Goal: Task Accomplishment & Management: Manage account settings

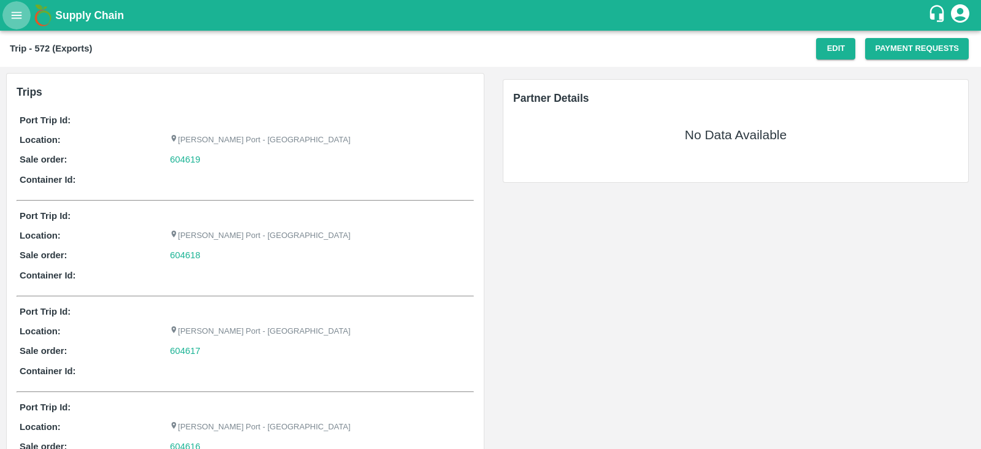
click at [20, 9] on icon "open drawer" at bounding box center [16, 15] width 13 height 13
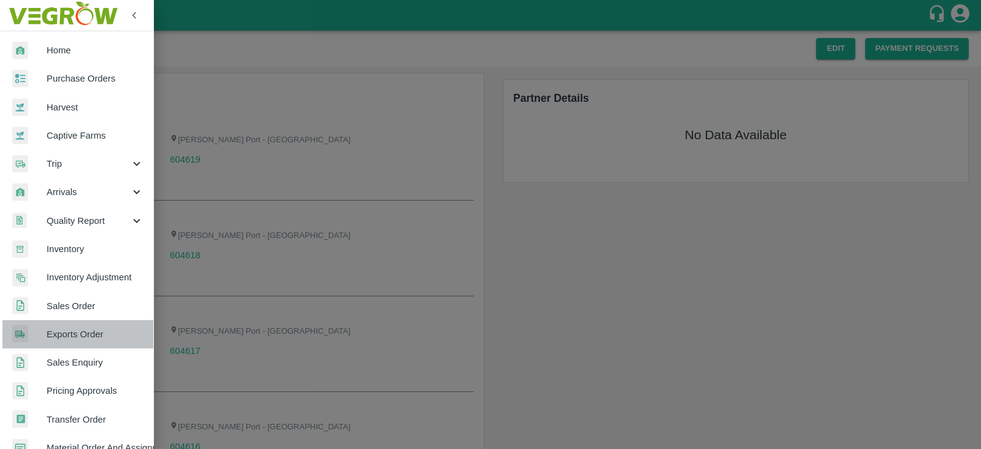
click at [91, 332] on span "Exports Order" at bounding box center [95, 333] width 97 height 13
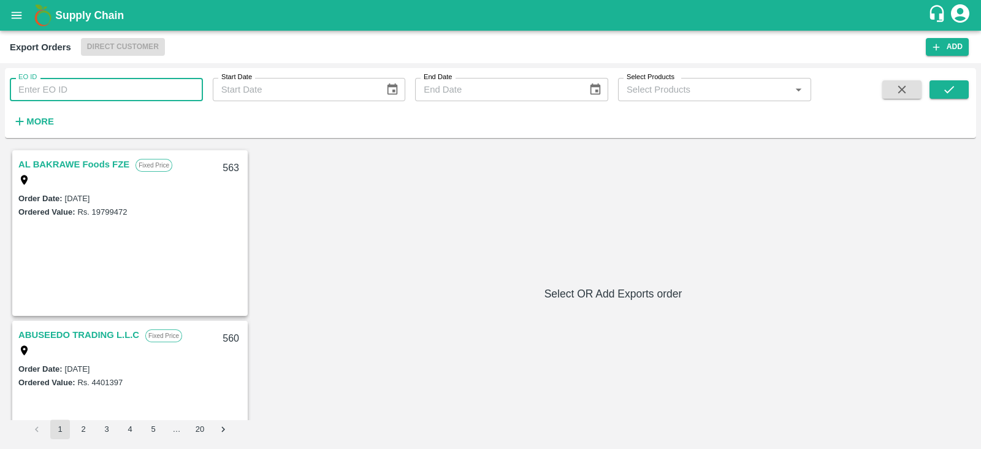
click at [117, 90] on input "EO ID" at bounding box center [106, 89] width 193 height 23
click at [138, 93] on input "EO ID" at bounding box center [106, 89] width 193 height 23
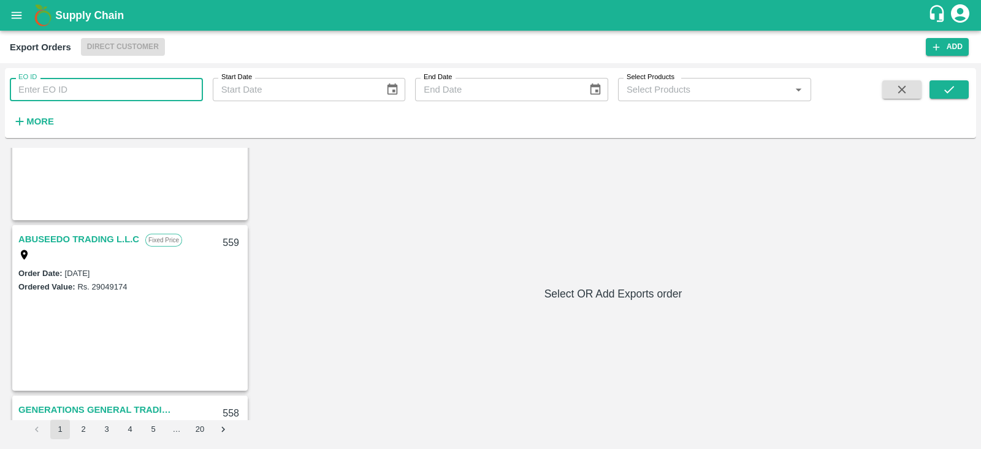
scroll to position [266, 0]
click at [353, 260] on div "AL BAKRAWE Foods FZE Fixed Price 563 Order Date : [DATE] Ordered Value: Rs. 197…" at bounding box center [491, 293] width 962 height 291
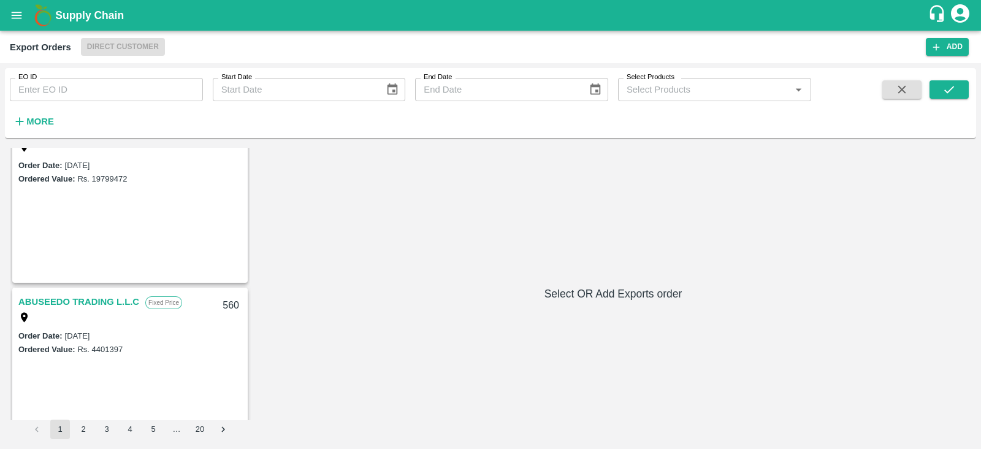
scroll to position [0, 0]
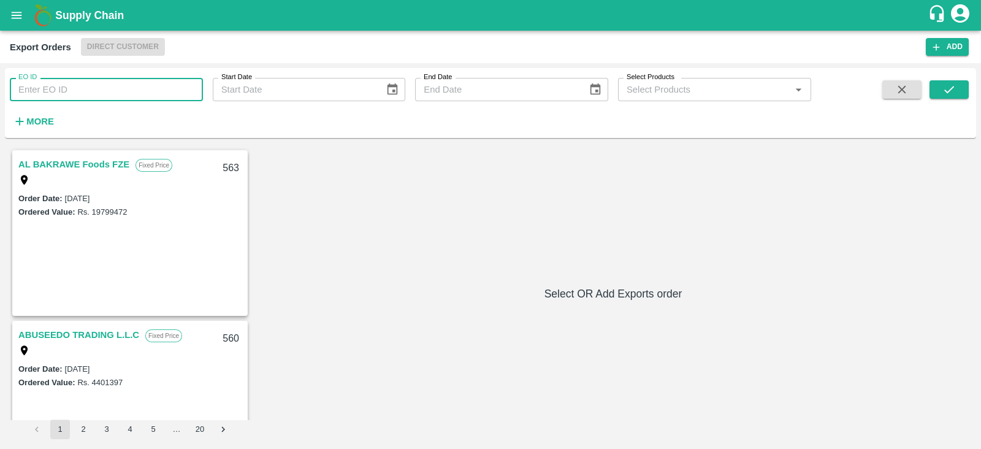
click at [126, 85] on input "EO ID" at bounding box center [106, 89] width 193 height 23
type input "6"
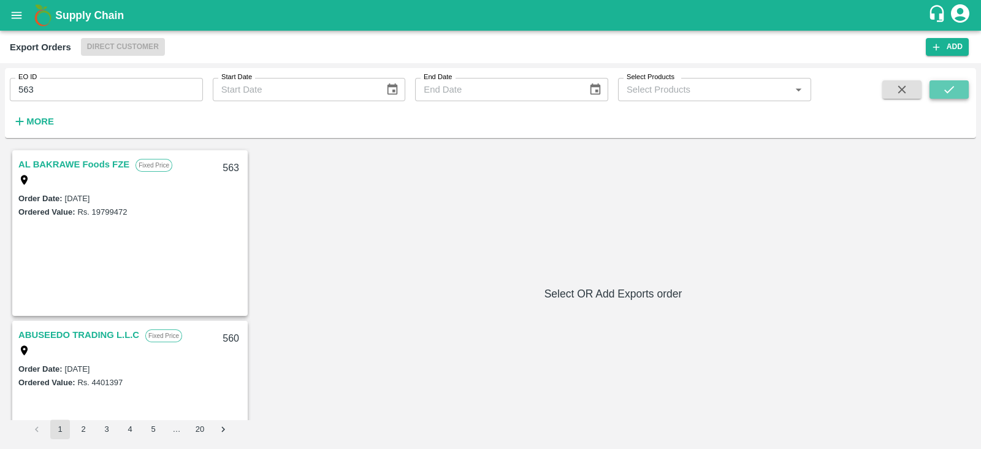
click at [954, 96] on icon "submit" at bounding box center [948, 89] width 13 height 13
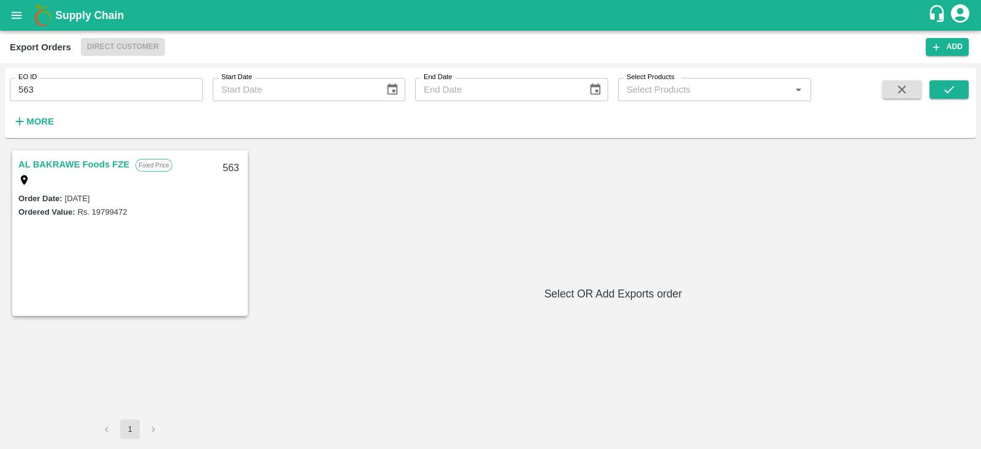
click at [117, 161] on link "AL BAKRAWE Foods FZE" at bounding box center [73, 164] width 111 height 16
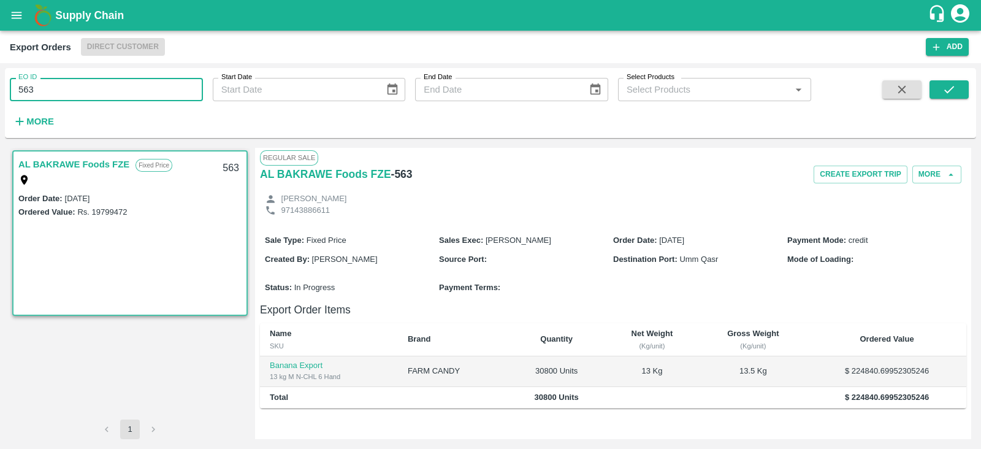
click at [120, 94] on input "563" at bounding box center [106, 89] width 193 height 23
type input "555"
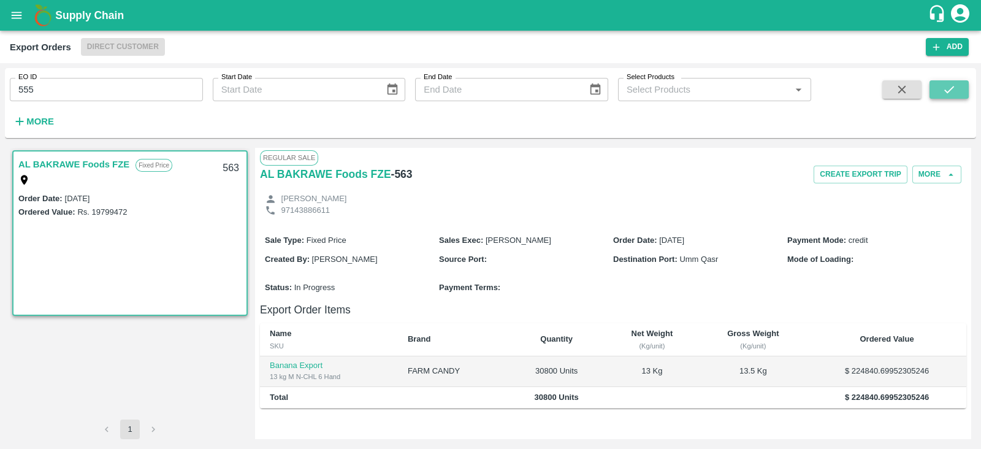
click at [941, 96] on button "submit" at bounding box center [949, 89] width 39 height 18
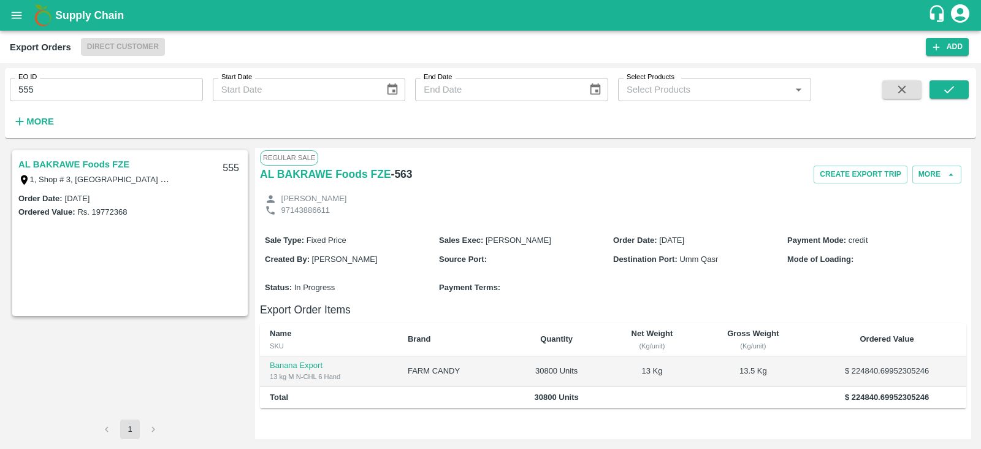
click at [72, 164] on link "AL BAKRAWE Foods FZE" at bounding box center [73, 164] width 111 height 16
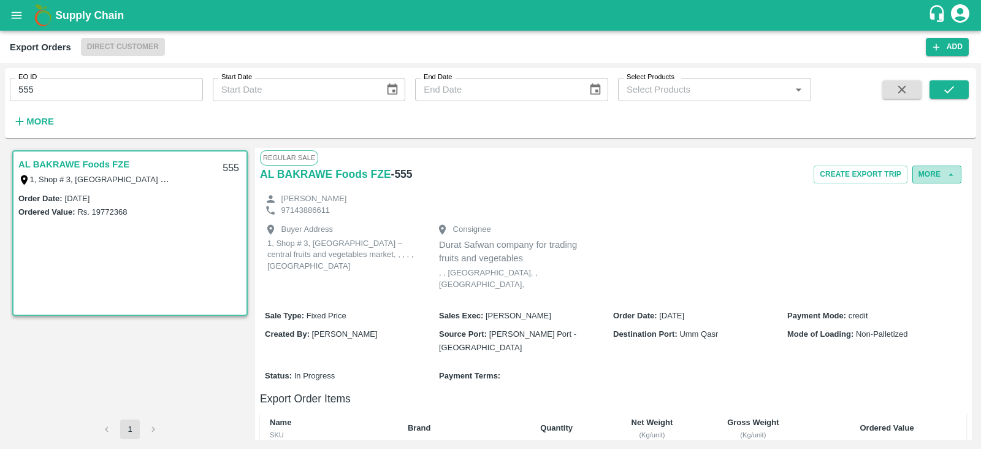
click at [935, 174] on button "More" at bounding box center [936, 175] width 49 height 18
click at [920, 239] on div "Edit" at bounding box center [921, 230] width 78 height 28
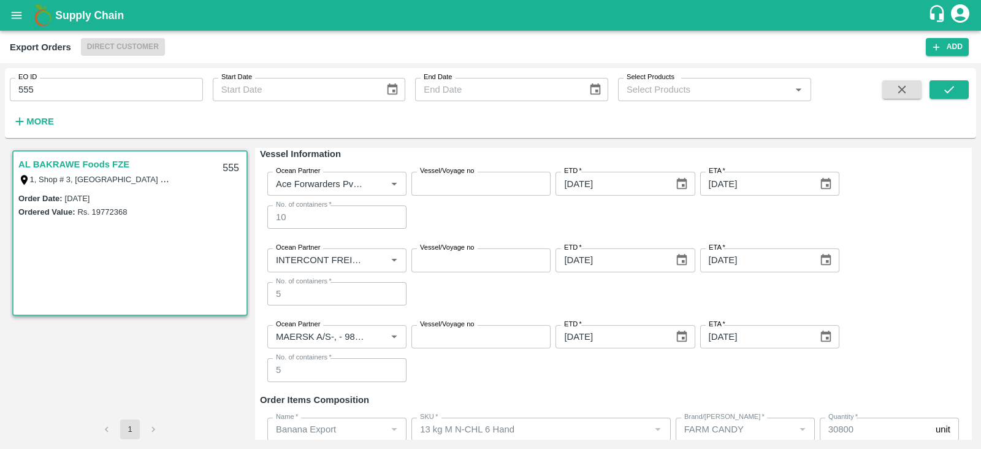
scroll to position [264, 0]
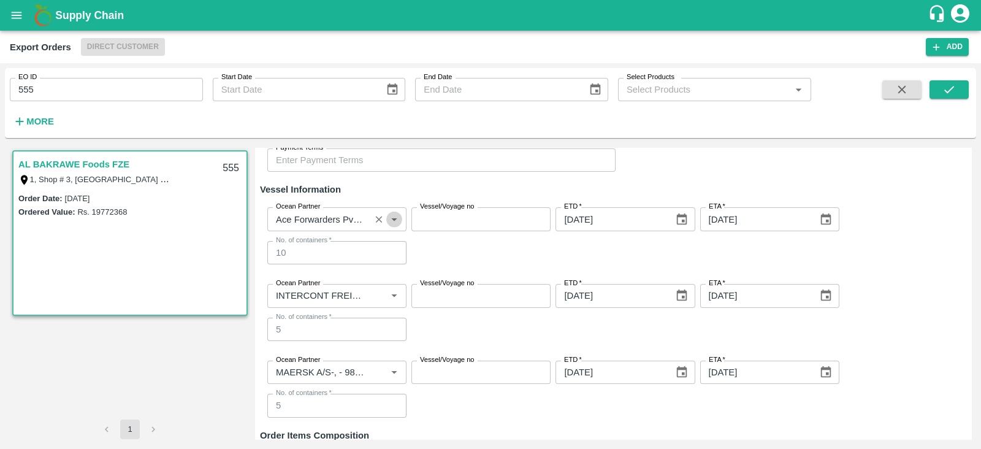
click at [386, 221] on button "Open" at bounding box center [394, 220] width 16 height 16
click at [377, 221] on icon "Clear" at bounding box center [379, 219] width 12 height 12
click at [377, 221] on input "Ocean Partner" at bounding box center [327, 219] width 112 height 16
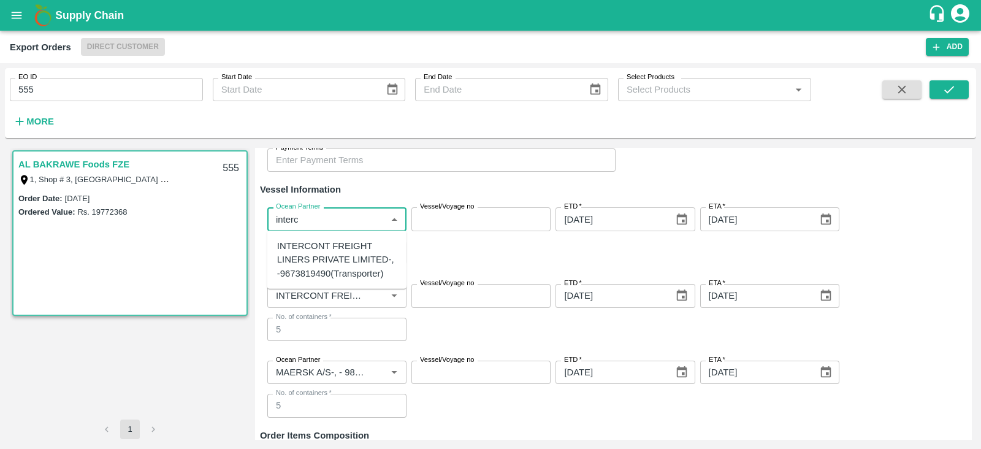
type input "interco"
click at [319, 259] on div "INTERCONT FREIGHT LINERS PRIVATE LIMITED-, -9673819490(Transporter)" at bounding box center [337, 259] width 120 height 41
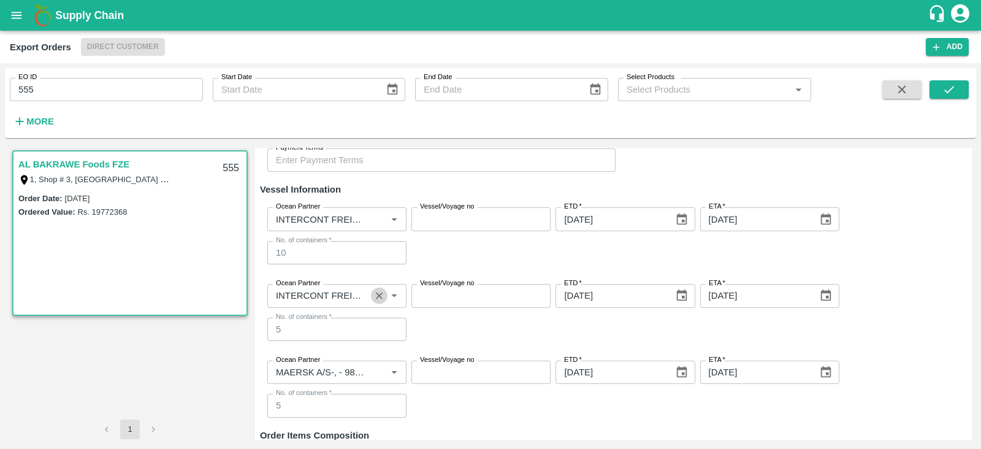
click at [378, 299] on icon "Clear" at bounding box center [379, 296] width 12 height 12
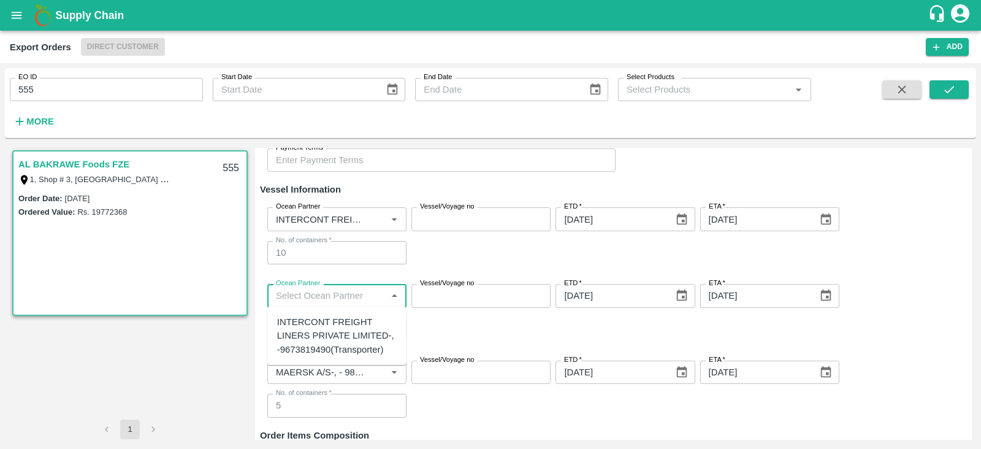
click at [334, 291] on input "Ocean Partner" at bounding box center [327, 296] width 112 height 16
type input "ace"
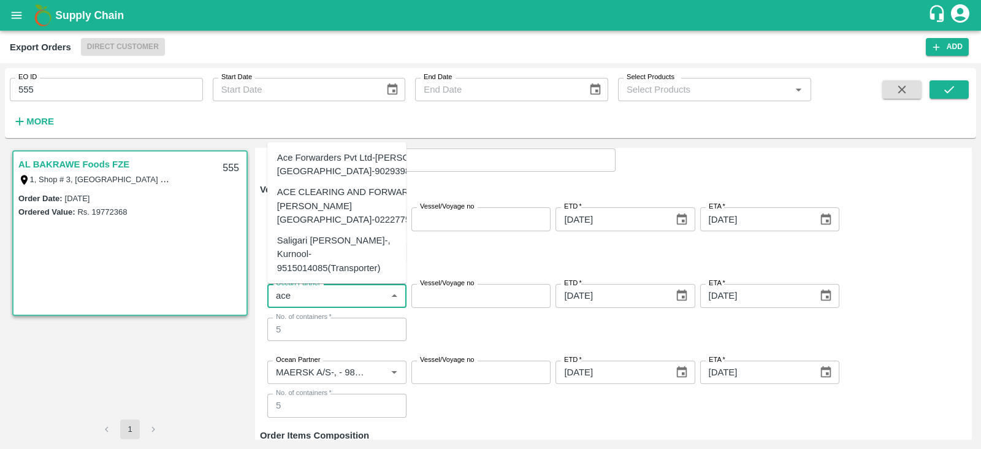
click at [338, 151] on div "Ace Forwarders Pvt Ltd-[PERSON_NAME][GEOGRAPHIC_DATA]-9029398710(Transporter)" at bounding box center [377, 165] width 201 height 28
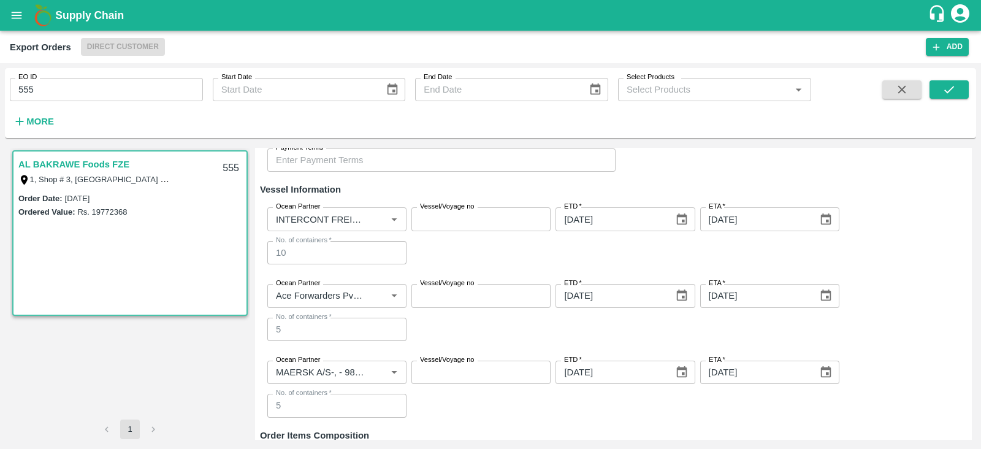
scroll to position [388, 0]
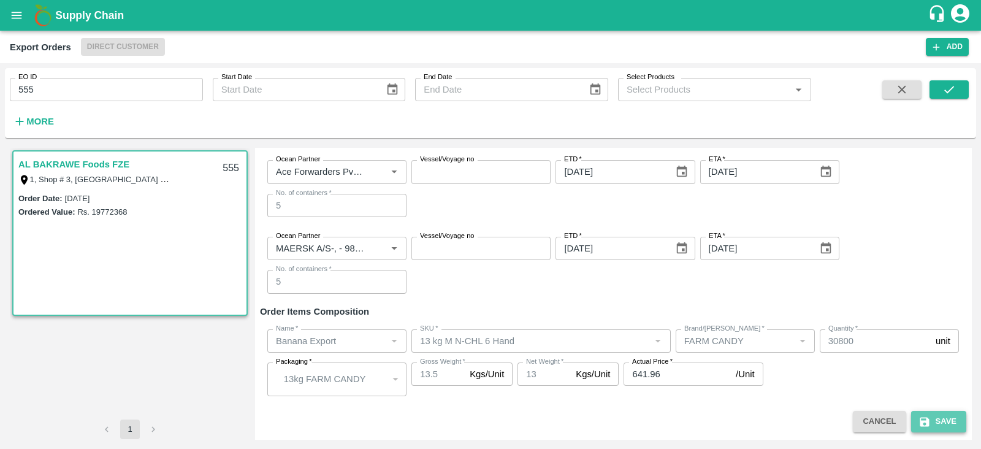
click at [946, 419] on button "Save" at bounding box center [938, 421] width 55 height 21
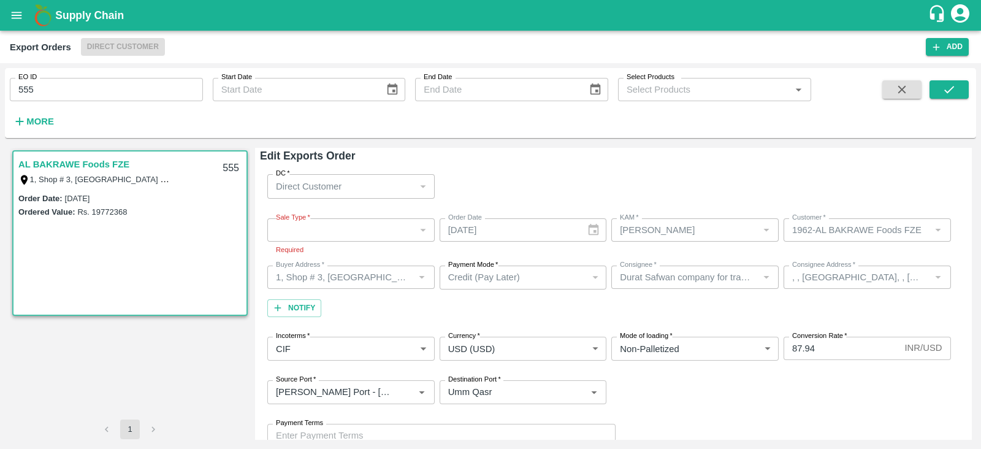
scroll to position [0, 0]
click at [385, 222] on div "​" at bounding box center [350, 232] width 167 height 23
click at [353, 225] on div "​" at bounding box center [350, 232] width 167 height 23
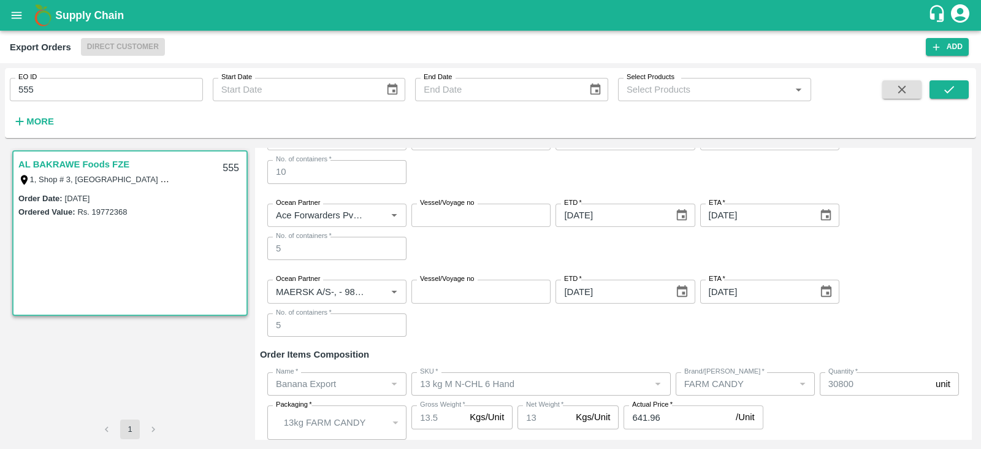
scroll to position [402, 0]
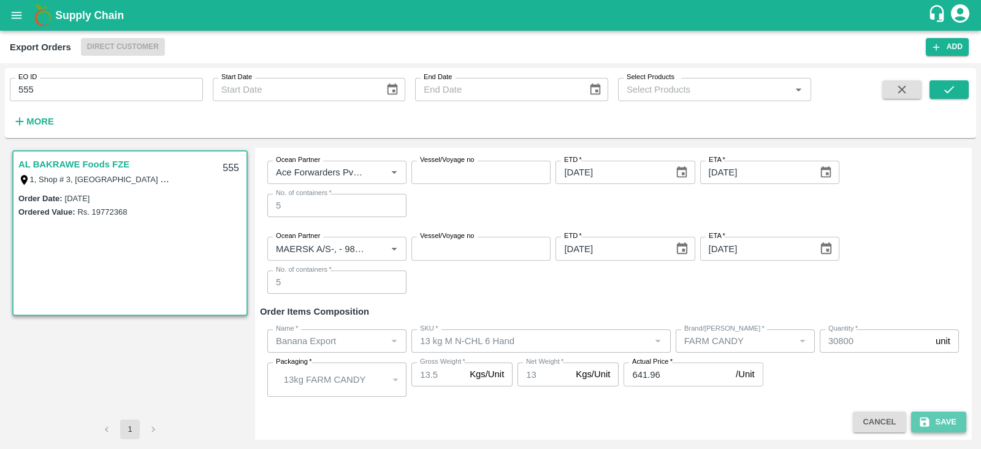
click at [927, 418] on icon "submit" at bounding box center [925, 422] width 12 height 12
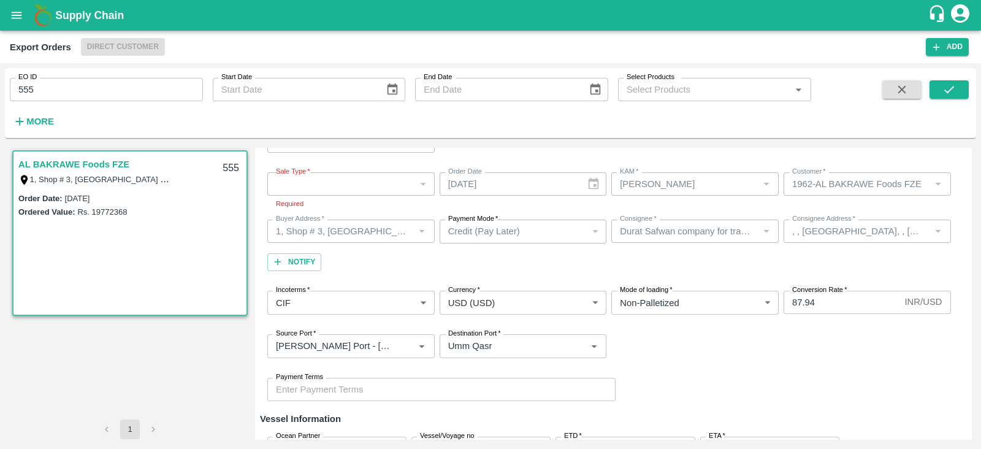
scroll to position [0, 0]
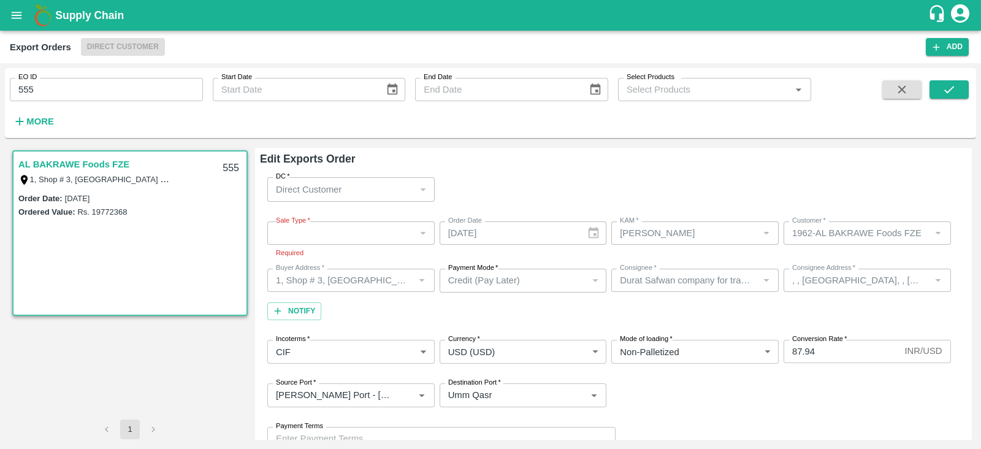
click at [372, 239] on div "​" at bounding box center [350, 232] width 167 height 23
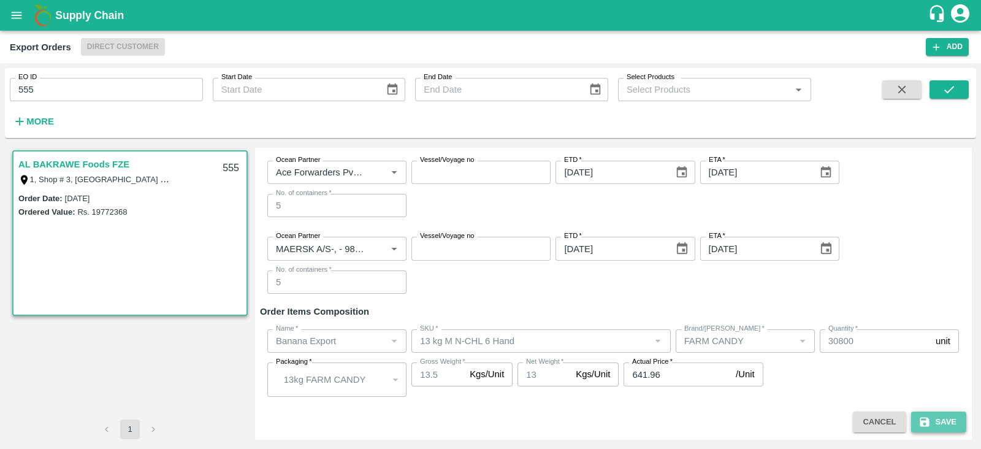
click at [929, 427] on button "Save" at bounding box center [938, 421] width 55 height 21
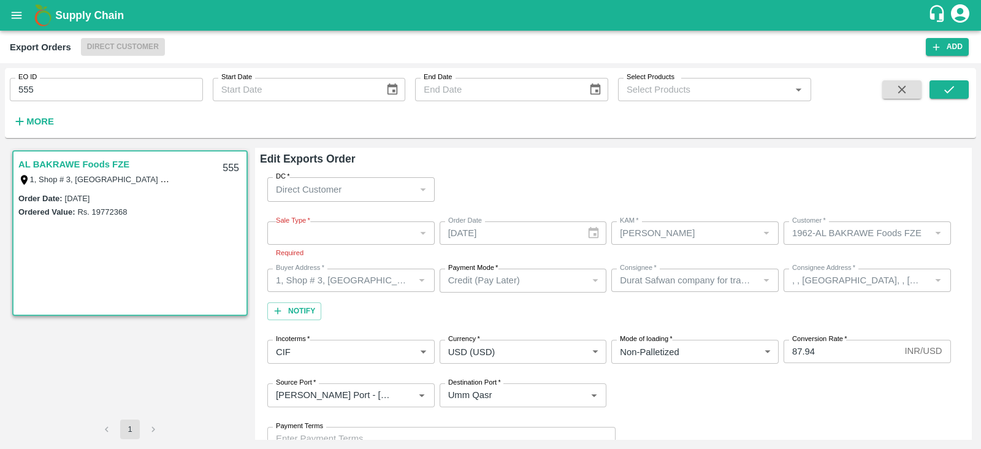
scroll to position [1, 0]
click at [329, 225] on div "​" at bounding box center [350, 232] width 167 height 23
drag, startPoint x: 397, startPoint y: 229, endPoint x: 346, endPoint y: 235, distance: 51.3
click at [346, 235] on div "​" at bounding box center [350, 232] width 167 height 23
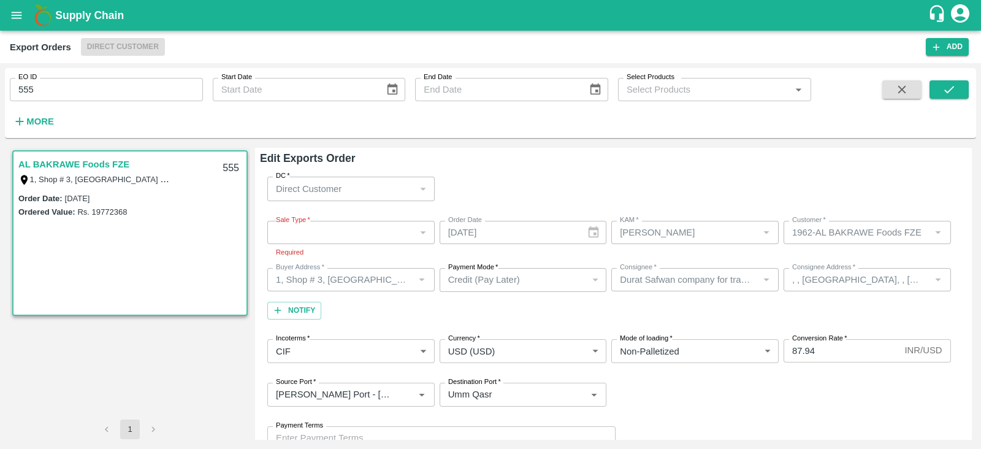
click at [346, 235] on div "​" at bounding box center [350, 232] width 167 height 23
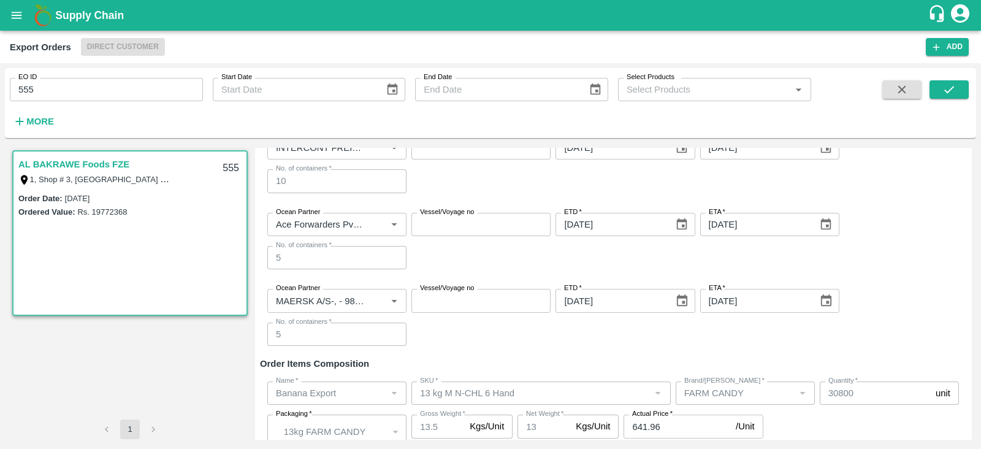
scroll to position [402, 0]
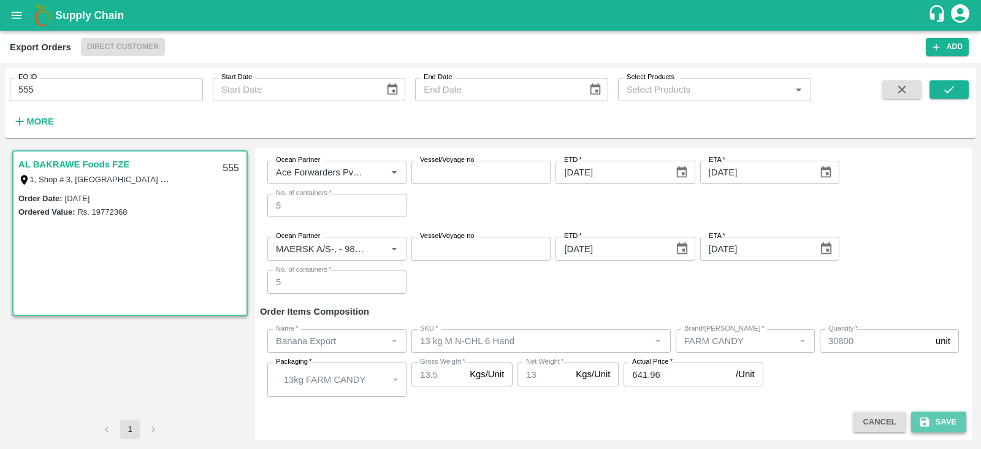
click at [949, 424] on button "Save" at bounding box center [938, 421] width 55 height 21
click at [935, 425] on button "Save" at bounding box center [938, 421] width 55 height 21
click at [944, 417] on button "Save" at bounding box center [938, 421] width 55 height 21
